Goal: Communication & Community: Connect with others

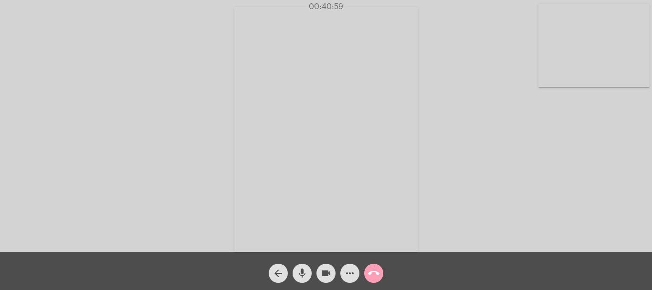
click at [379, 273] on mat-icon "call_end" at bounding box center [373, 272] width 11 height 11
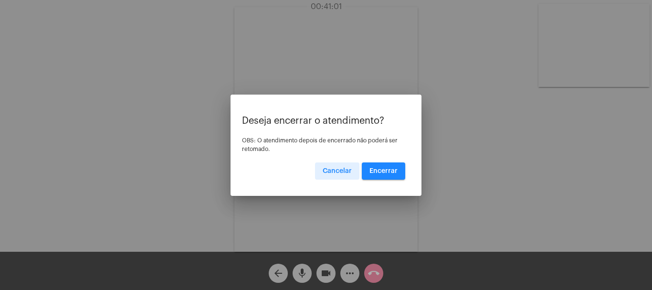
click at [386, 169] on span "Encerrar" at bounding box center [383, 171] width 28 height 7
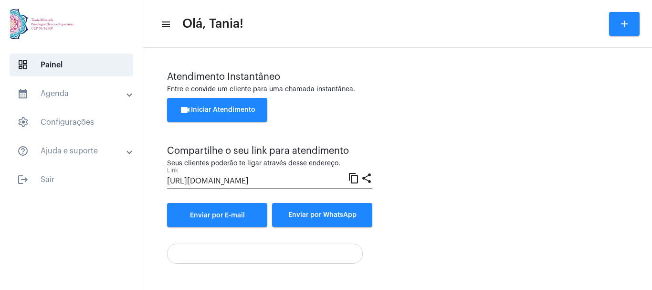
scroll to position [67, 0]
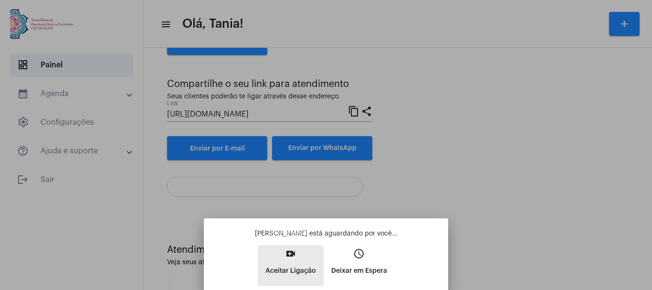
click at [292, 257] on mat-icon "video_call" at bounding box center [290, 253] width 11 height 11
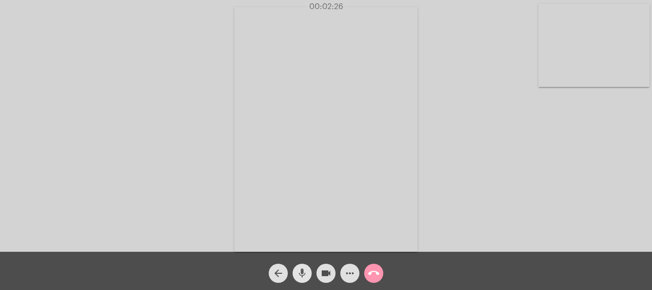
click at [301, 272] on mat-icon "mic" at bounding box center [301, 272] width 11 height 11
click at [301, 272] on mat-icon "mic_off" at bounding box center [301, 272] width 11 height 11
click at [350, 273] on mat-icon "more_horiz" at bounding box center [349, 272] width 11 height 11
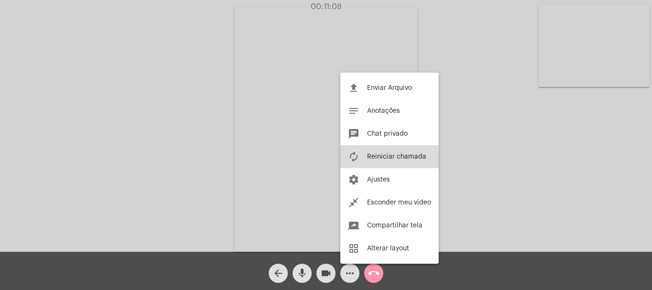
click at [398, 161] on button "autorenew Reiniciar chamada" at bounding box center [389, 156] width 98 height 23
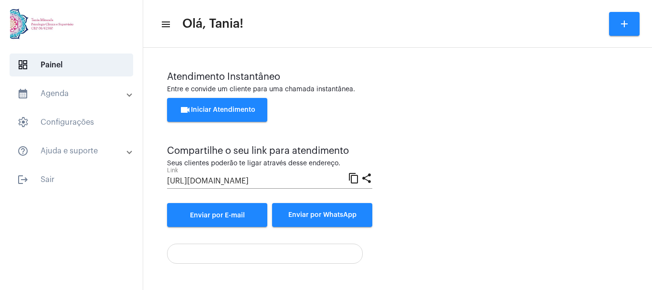
scroll to position [67, 0]
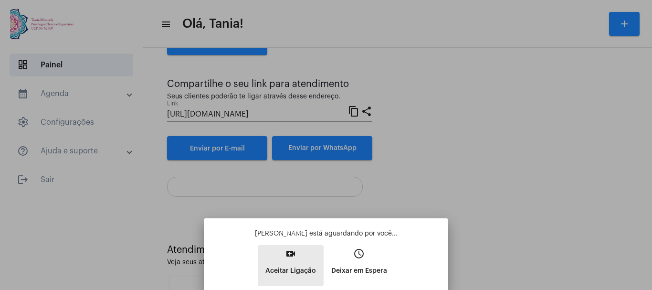
click at [295, 256] on mat-icon "video_call" at bounding box center [290, 253] width 11 height 11
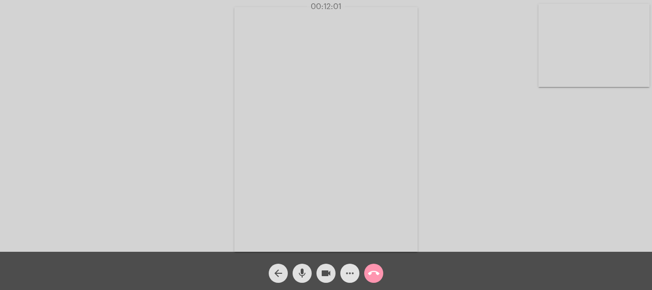
click at [348, 273] on mat-icon "more_horiz" at bounding box center [349, 272] width 11 height 11
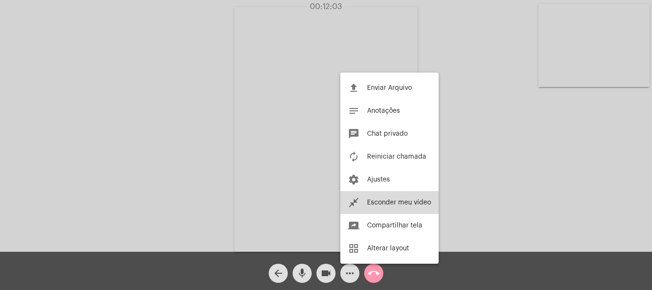
click at [392, 202] on span "Esconder meu vídeo" at bounding box center [399, 202] width 64 height 7
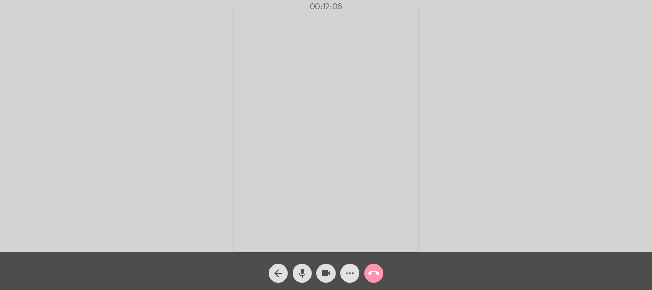
click at [355, 272] on mat-icon "more_horiz" at bounding box center [349, 272] width 11 height 11
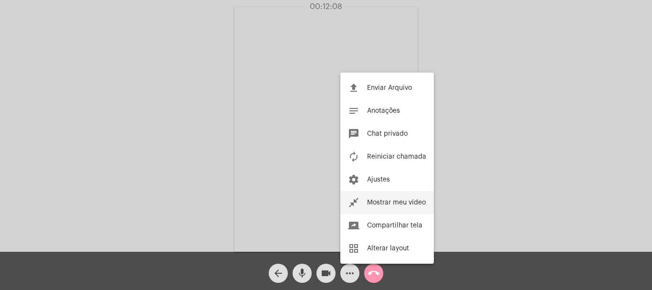
click at [381, 204] on span "Mostrar meu vídeo" at bounding box center [396, 202] width 59 height 7
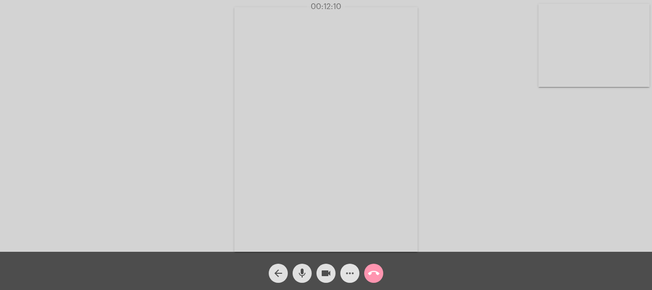
click at [349, 275] on mat-icon "more_horiz" at bounding box center [349, 272] width 11 height 11
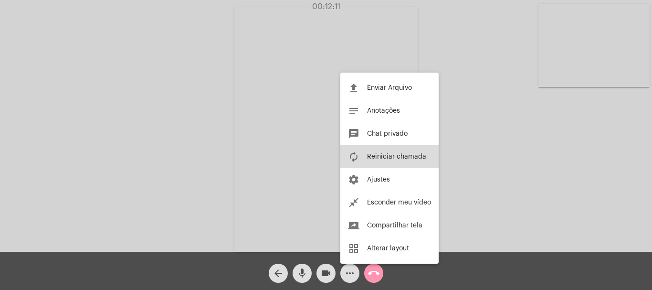
click at [397, 153] on span "Reiniciar chamada" at bounding box center [396, 156] width 59 height 7
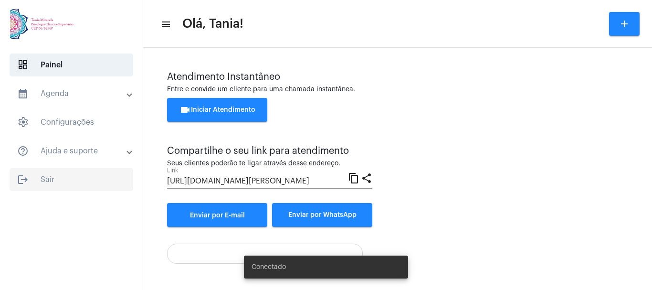
click at [48, 181] on span "logout Sair" at bounding box center [72, 179] width 124 height 23
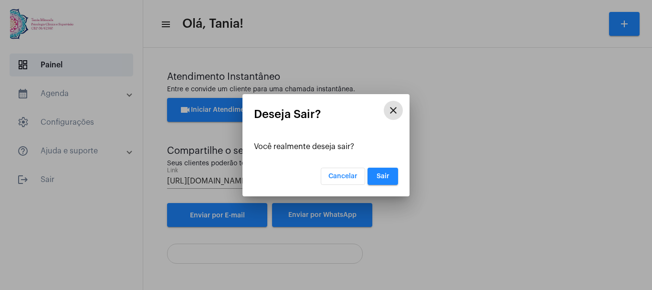
click at [375, 177] on button "Sair" at bounding box center [383, 176] width 31 height 17
